Goal: Information Seeking & Learning: Compare options

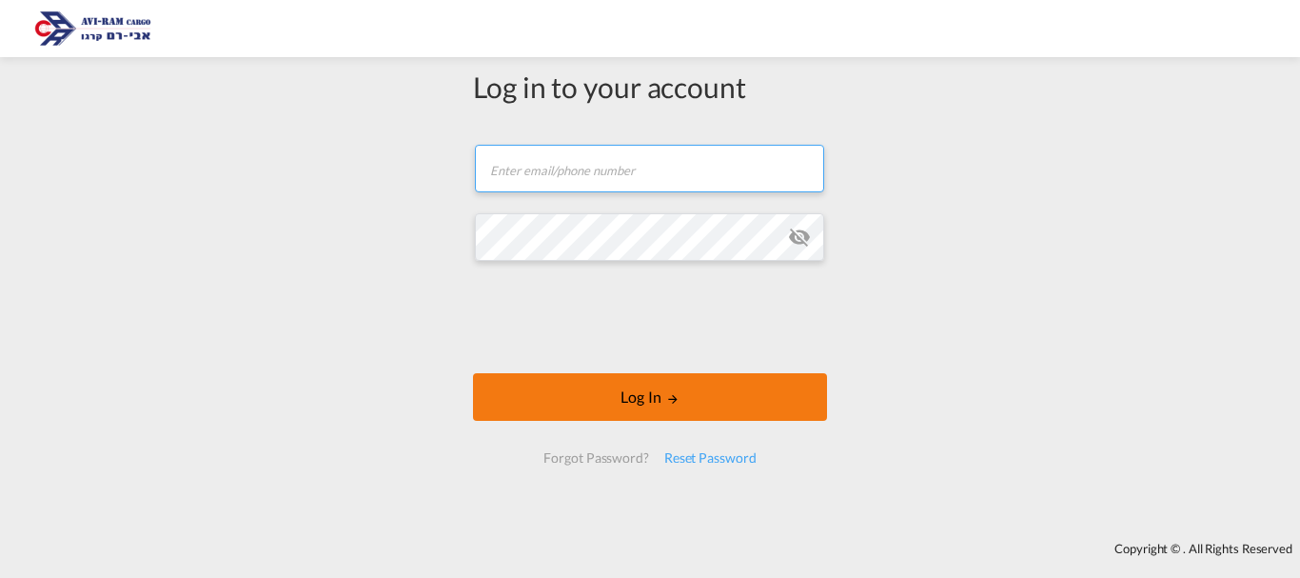
type input "[EMAIL_ADDRESS][DOMAIN_NAME]"
click at [525, 390] on button "Log In" at bounding box center [650, 397] width 354 height 48
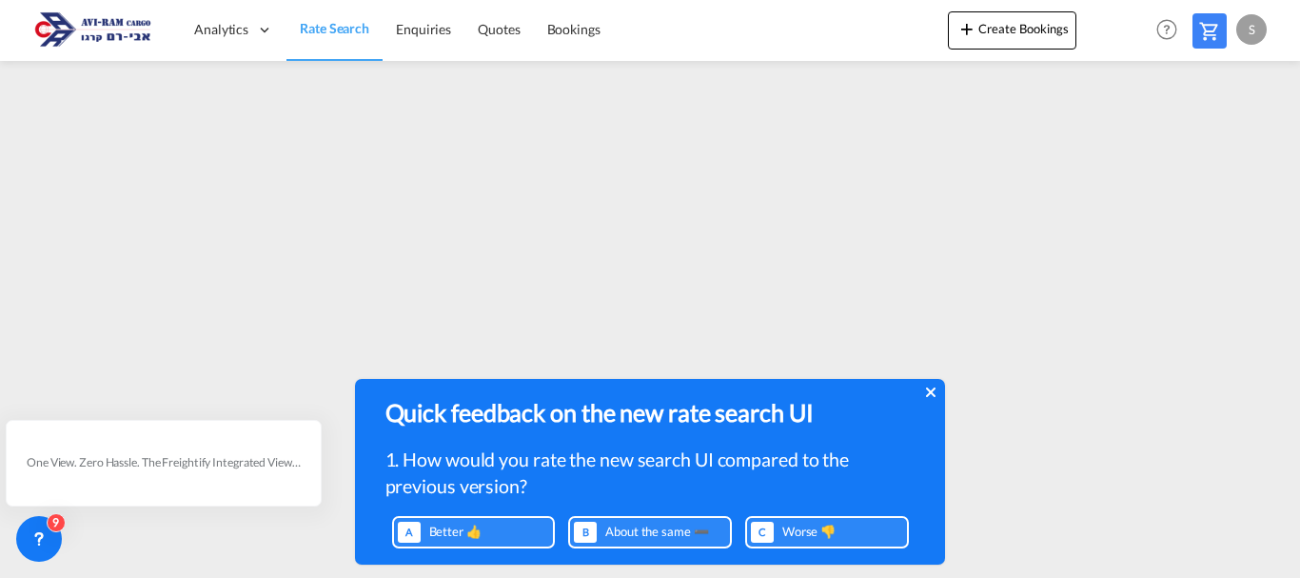
click at [932, 391] on icon at bounding box center [930, 392] width 10 height 10
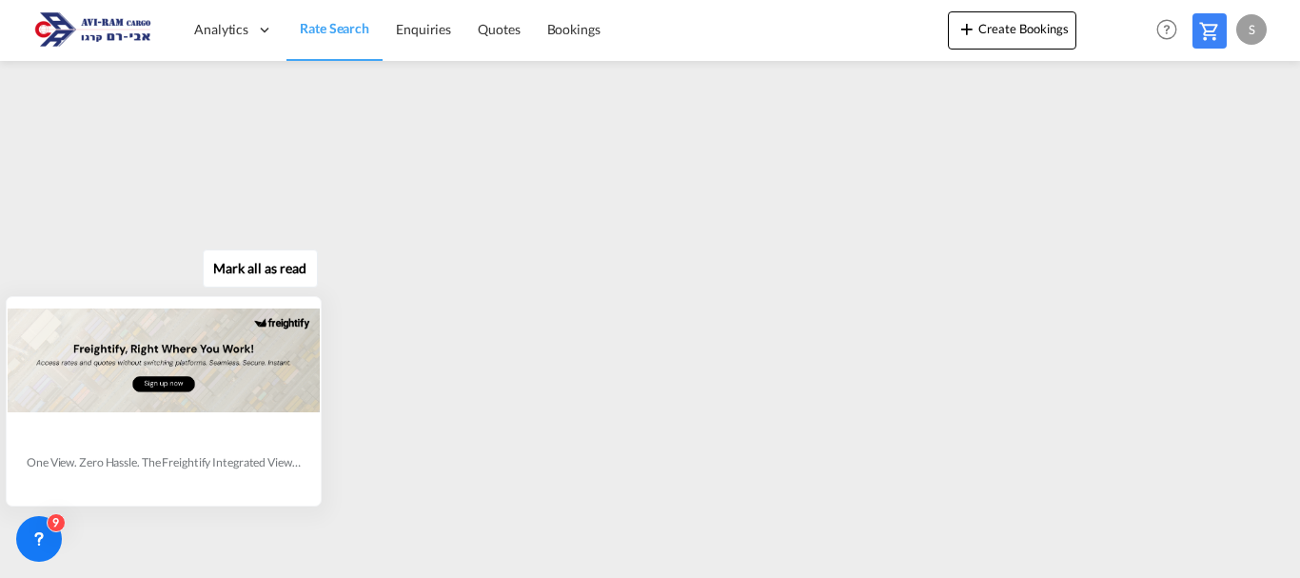
click at [168, 266] on div "[PERSON_NAME] all as read One View. Zero Hassle. The Freightify Integrated View…" at bounding box center [168, 375] width 344 height 264
click at [170, 263] on div "[PERSON_NAME] all as read One View. Zero Hassle. The Freightify Integrated View…" at bounding box center [168, 375] width 344 height 264
click at [318, 298] on icon at bounding box center [319, 299] width 7 height 7
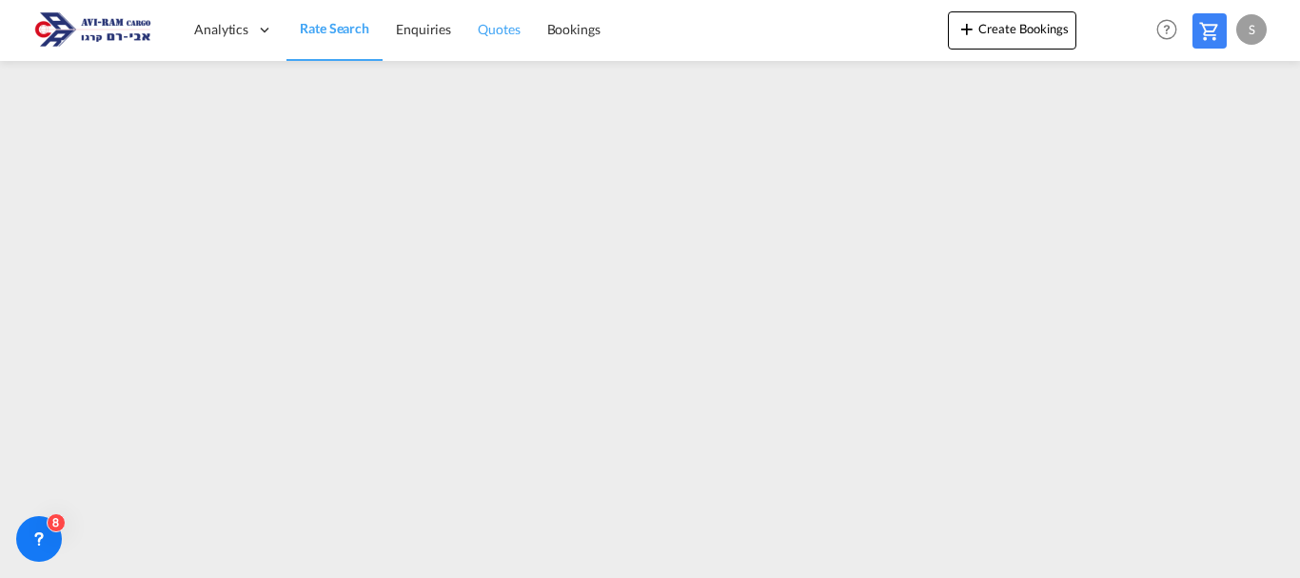
click at [480, 25] on span "Quotes" at bounding box center [499, 29] width 42 height 16
click at [333, 31] on span "Rate Search" at bounding box center [334, 29] width 69 height 16
